Goal: Task Accomplishment & Management: Complete application form

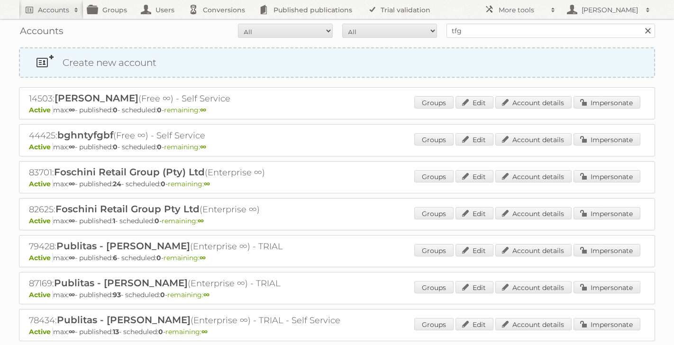
click at [91, 60] on link "Create new account" at bounding box center [337, 62] width 634 height 28
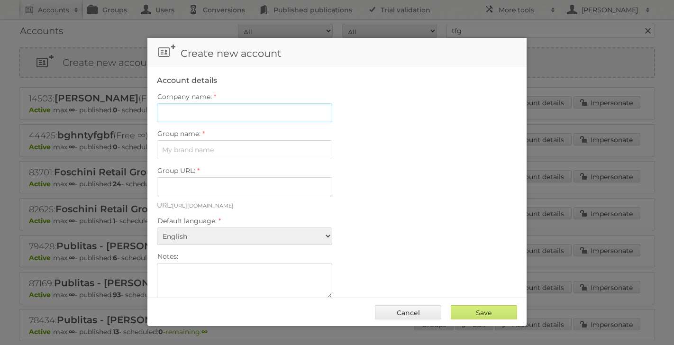
click at [224, 111] on input "Company name:" at bounding box center [244, 112] width 175 height 19
paste input "[PERSON_NAME] Ltd"
type input "[PERSON_NAME] Ltd"
click at [215, 149] on input "Group name:" at bounding box center [244, 149] width 175 height 19
type input "S"
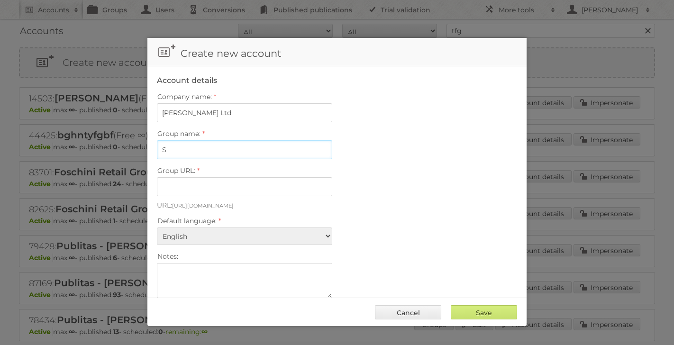
type input "s-vp_dlr98p976"
type input "Sea"
type input "s-z46b938vjdma"
type input "Seal"
type input "seal"
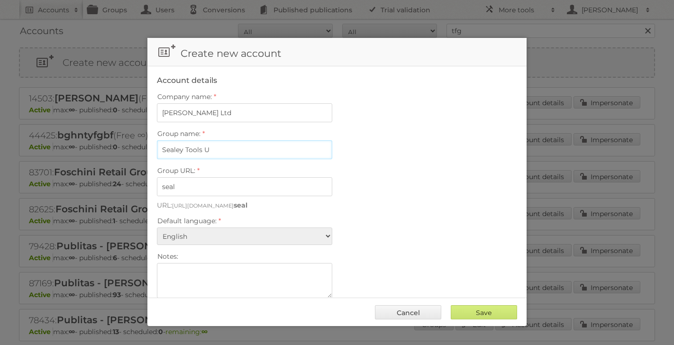
type input "Sealey Tools UK"
type input "sealey-tools-[GEOGRAPHIC_DATA]"
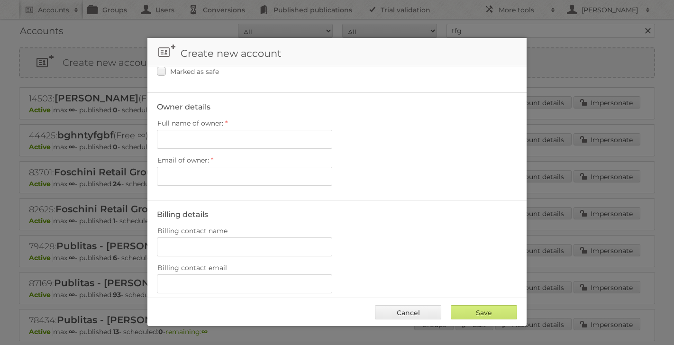
scroll to position [291, 0]
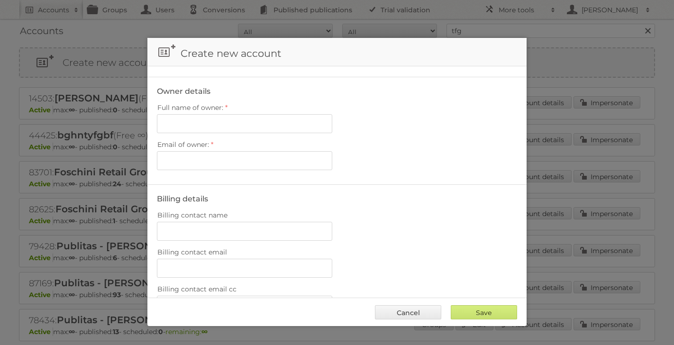
type input "Sealey Tools UK"
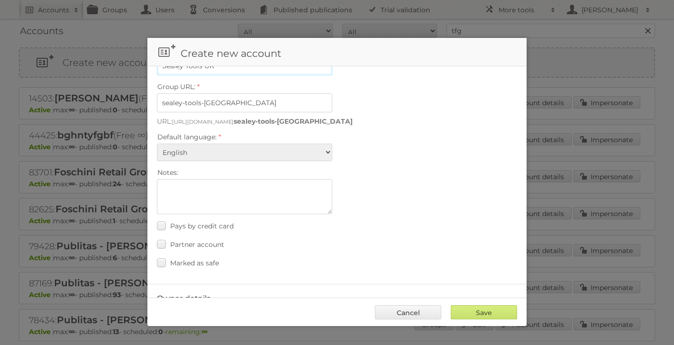
scroll to position [0, 0]
